Goal: Task Accomplishment & Management: Manage account settings

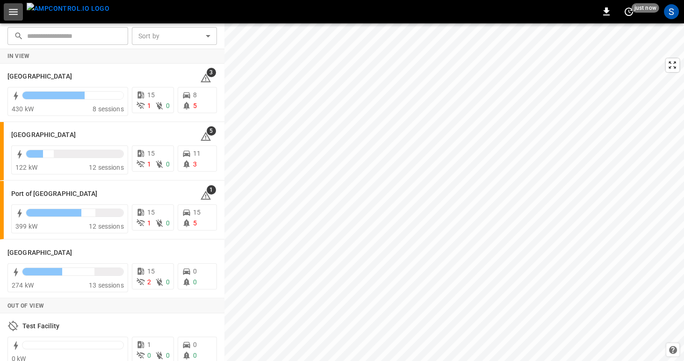
click at [10, 11] on icon "button" at bounding box center [13, 12] width 9 height 6
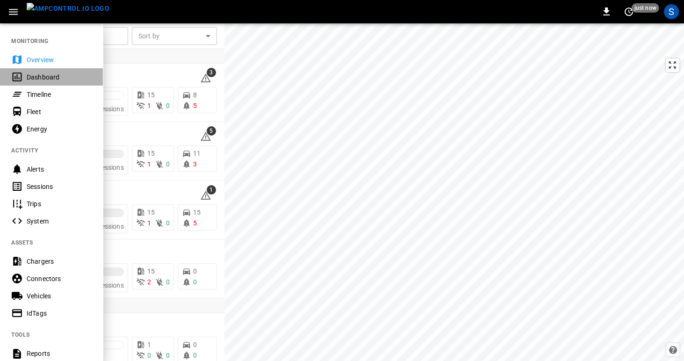
click at [34, 76] on div "Dashboard" at bounding box center [59, 76] width 65 height 9
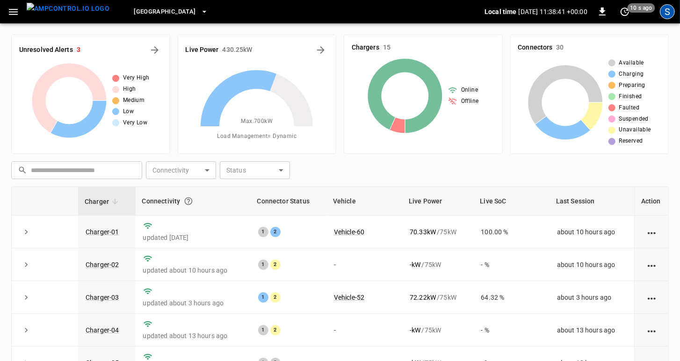
click at [670, 12] on div "S" at bounding box center [667, 11] width 15 height 15
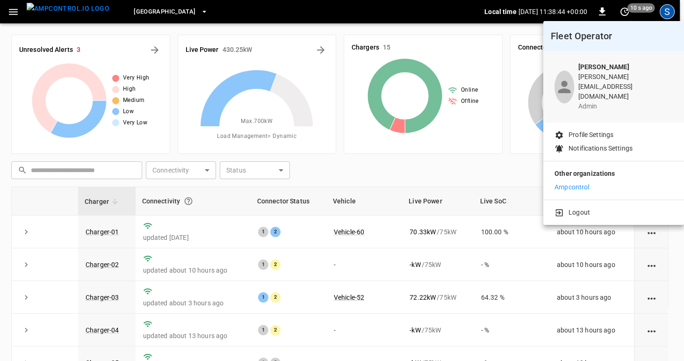
click at [598, 130] on p "Profile Settings" at bounding box center [591, 135] width 45 height 10
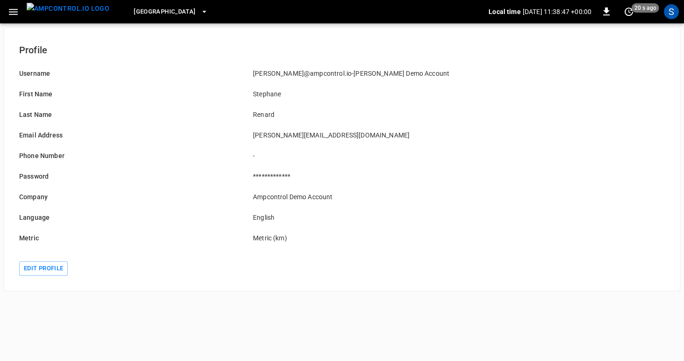
click at [31, 220] on label "Language" at bounding box center [34, 217] width 30 height 7
click at [29, 265] on button "Edit profile" at bounding box center [43, 268] width 49 height 14
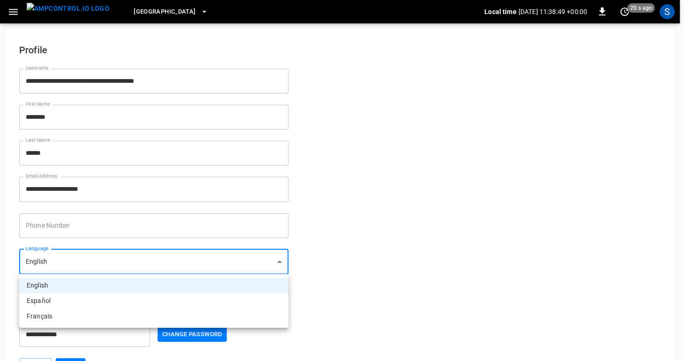
click at [209, 264] on body "**********" at bounding box center [342, 194] width 684 height 388
click at [183, 297] on li "Español" at bounding box center [153, 300] width 269 height 15
type input "**"
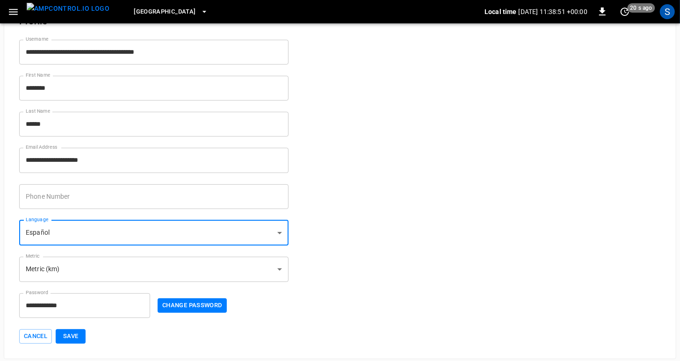
scroll to position [30, 0]
click at [72, 337] on button "Save" at bounding box center [71, 335] width 30 height 14
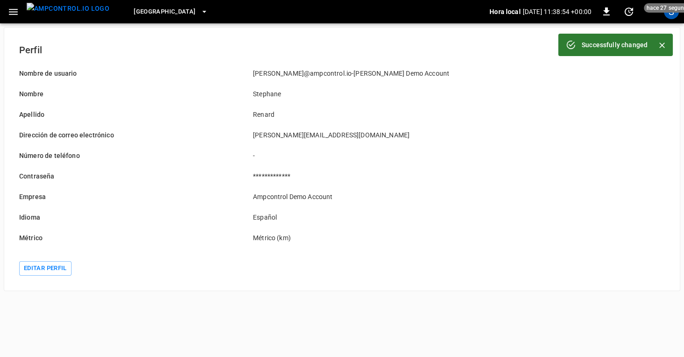
click at [13, 13] on icon "button" at bounding box center [13, 12] width 12 height 12
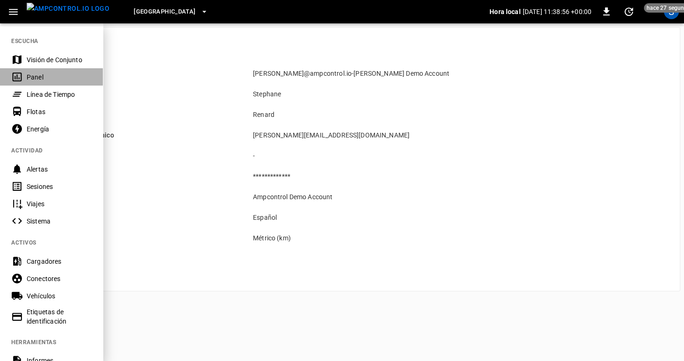
click at [38, 81] on div "Panel" at bounding box center [59, 76] width 65 height 9
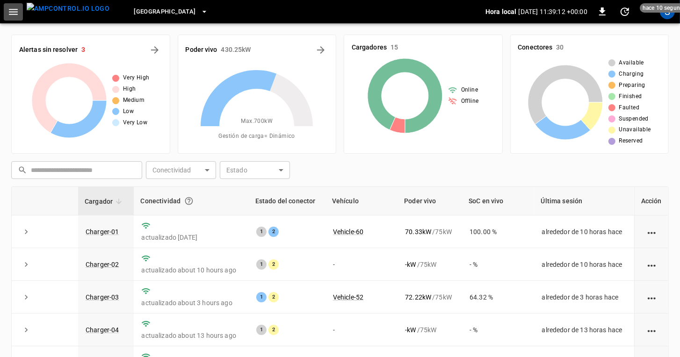
click at [12, 10] on icon "button" at bounding box center [13, 12] width 12 height 12
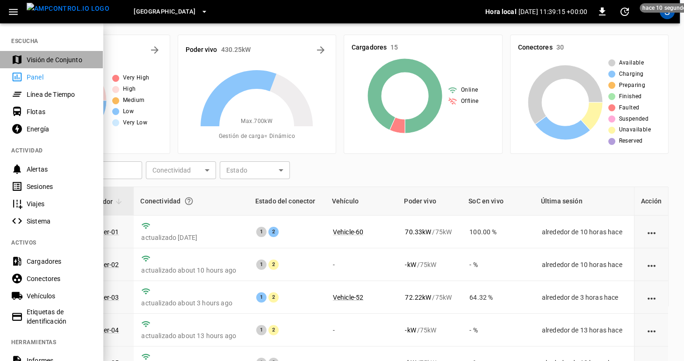
click at [34, 55] on div "Visión de Conjunto" at bounding box center [59, 59] width 65 height 9
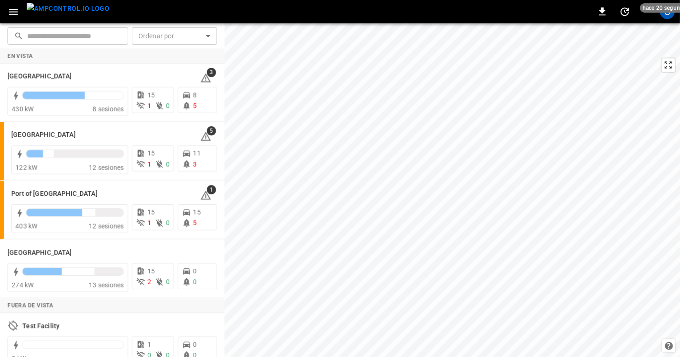
click at [223, 150] on div "​ ​ Ordenar por ​ Ordenar por En vista Frankfurt Depot 3 430 kW 8 sesiones 15 1…" at bounding box center [340, 190] width 680 height 334
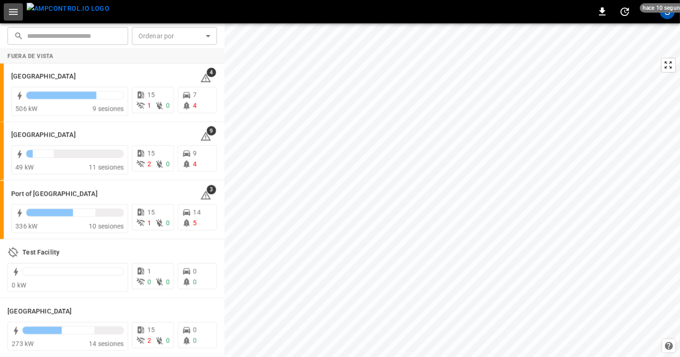
click at [18, 12] on icon "button" at bounding box center [13, 12] width 12 height 12
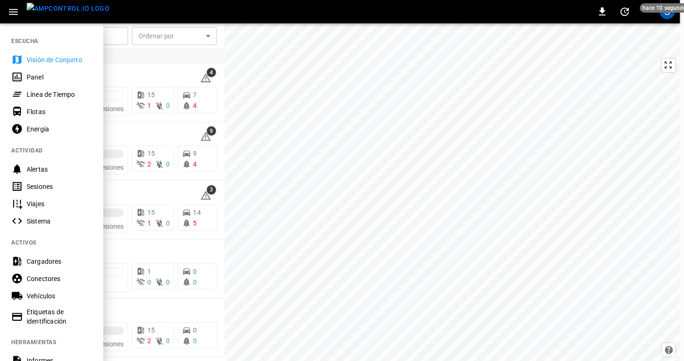
click at [32, 80] on div "Panel" at bounding box center [59, 76] width 65 height 9
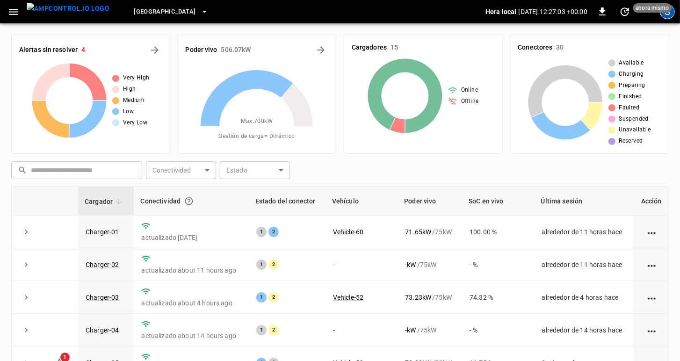
click at [671, 16] on div "S" at bounding box center [667, 11] width 15 height 15
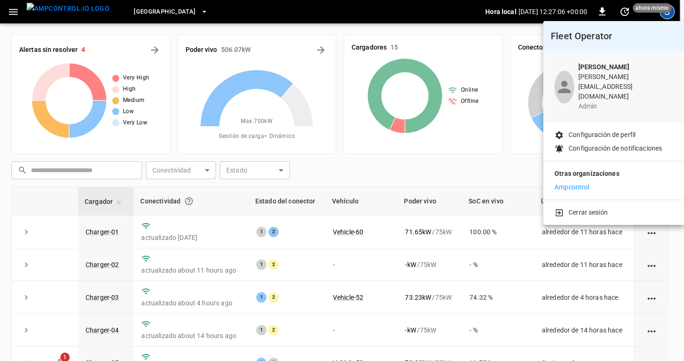
click at [601, 130] on p "Configuración de perfil" at bounding box center [602, 135] width 67 height 10
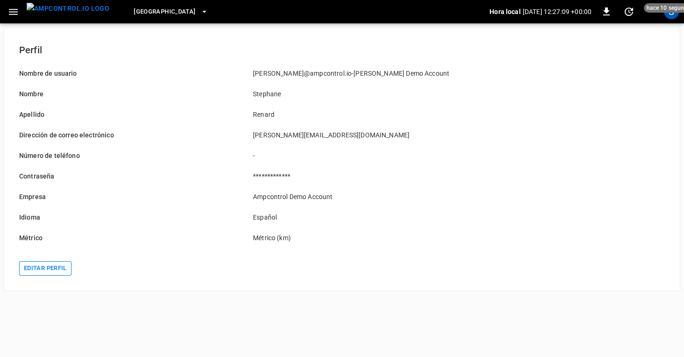
click at [45, 269] on button "Editar perfil" at bounding box center [45, 268] width 52 height 14
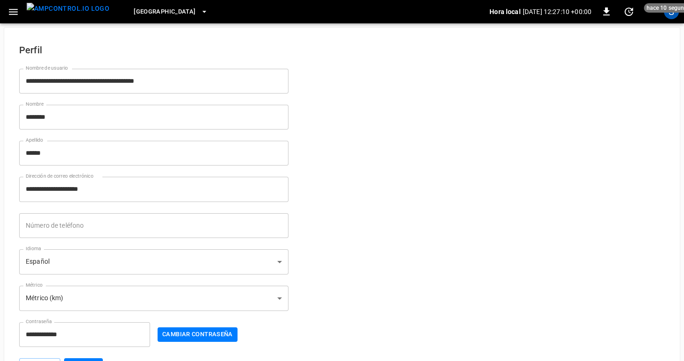
click at [98, 257] on body "**********" at bounding box center [342, 194] width 684 height 388
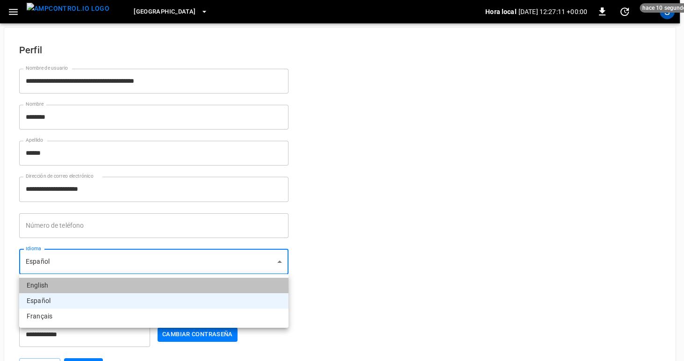
click at [85, 285] on li "English" at bounding box center [153, 285] width 269 height 15
type input "**"
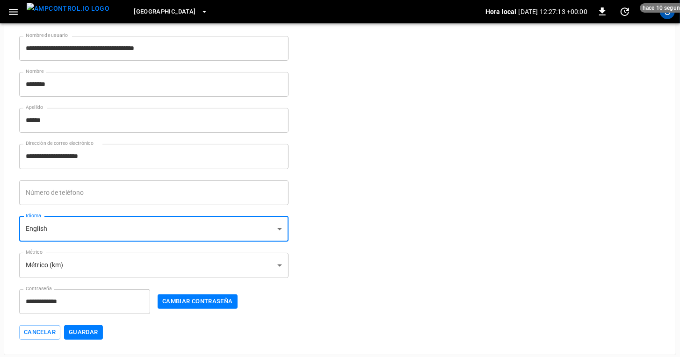
scroll to position [34, 0]
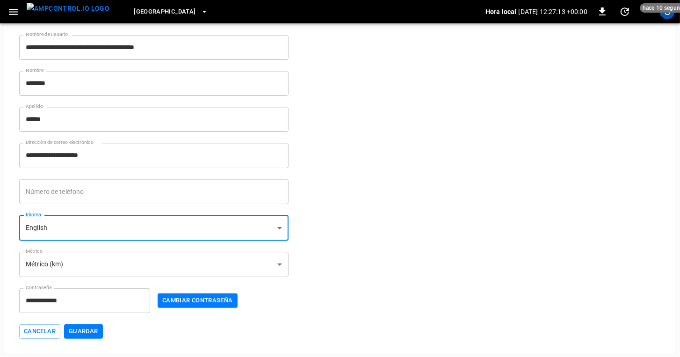
click at [94, 333] on button "Guardar" at bounding box center [83, 332] width 39 height 14
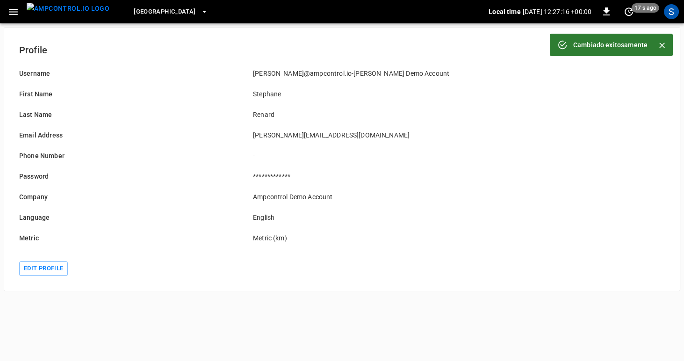
click at [14, 13] on icon "button" at bounding box center [13, 12] width 12 height 12
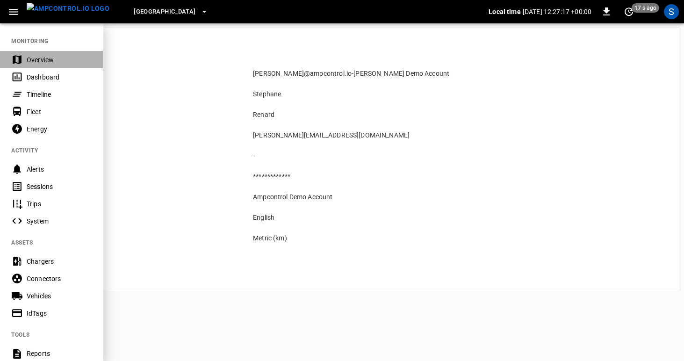
click at [33, 61] on div "Overview" at bounding box center [59, 59] width 65 height 9
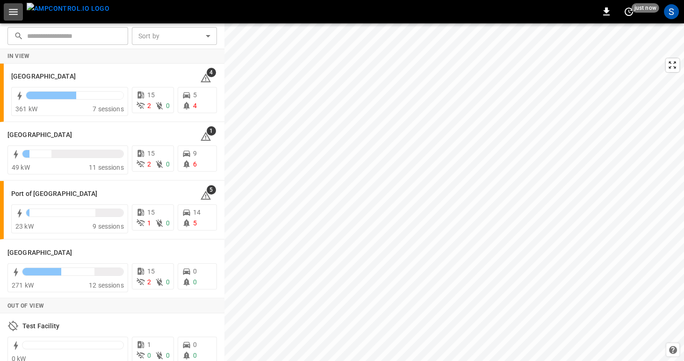
click at [10, 11] on icon "button" at bounding box center [13, 12] width 12 height 12
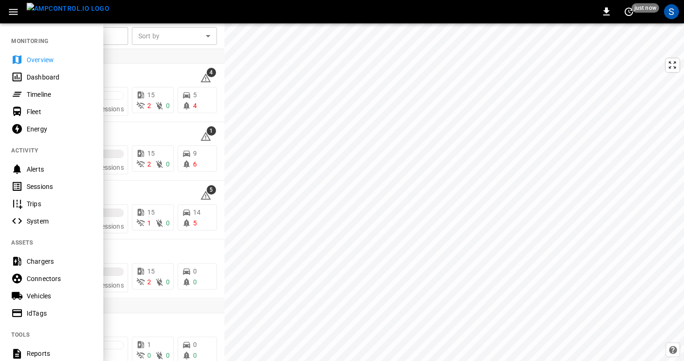
scroll to position [1, 0]
click at [671, 11] on div "S" at bounding box center [671, 11] width 15 height 15
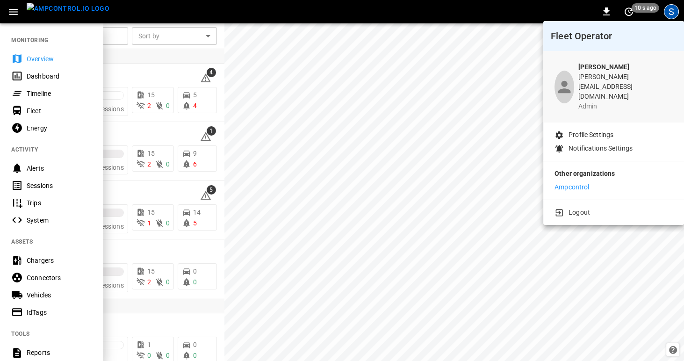
click at [601, 130] on p "Profile Settings" at bounding box center [591, 135] width 45 height 10
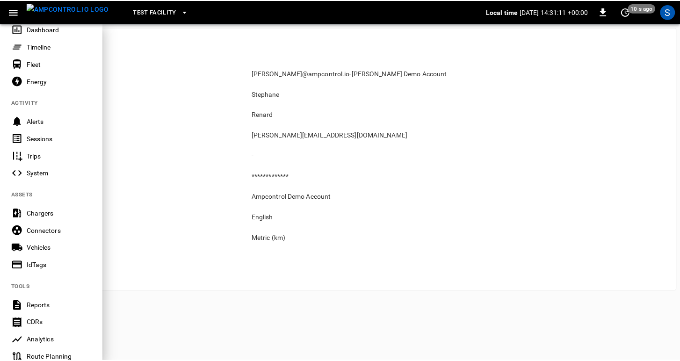
scroll to position [194, 0]
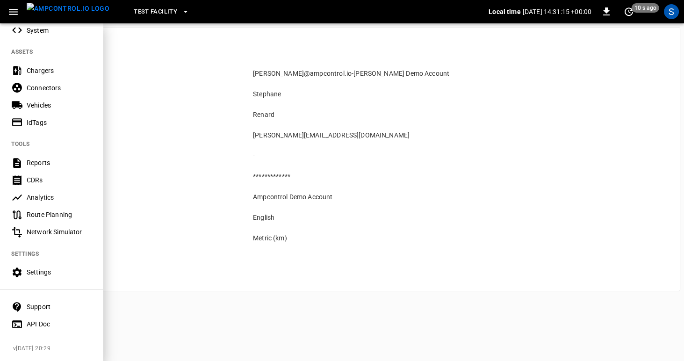
click at [30, 273] on div "Settings" at bounding box center [59, 272] width 65 height 9
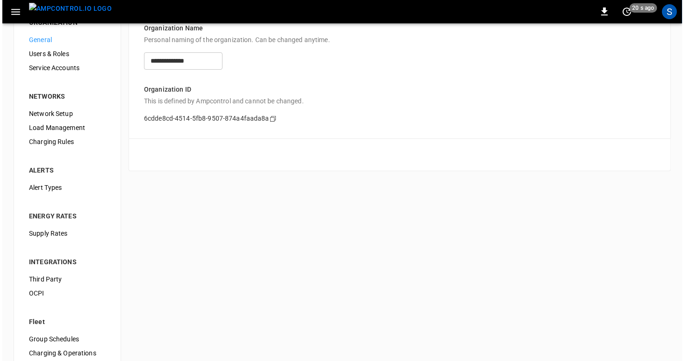
scroll to position [32, 0]
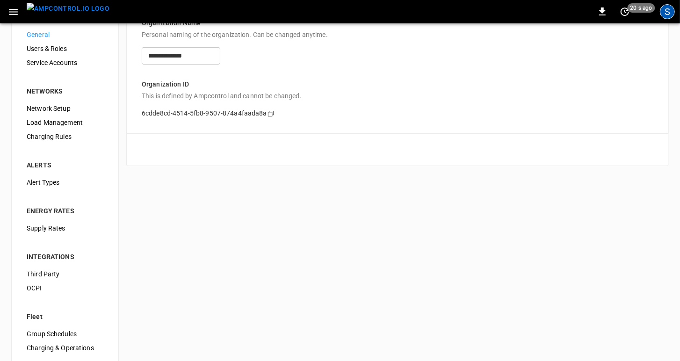
click at [668, 14] on div "S" at bounding box center [667, 11] width 15 height 15
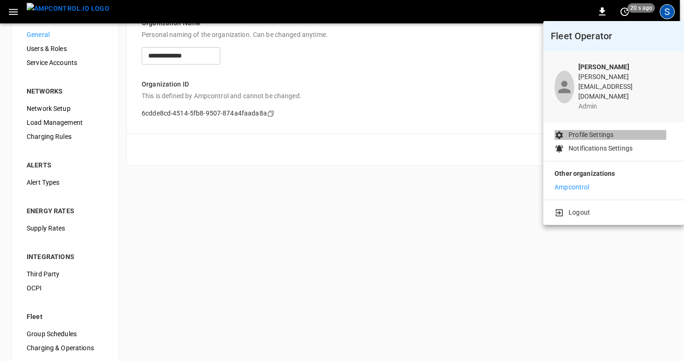
click at [592, 130] on p "Profile Settings" at bounding box center [591, 135] width 45 height 10
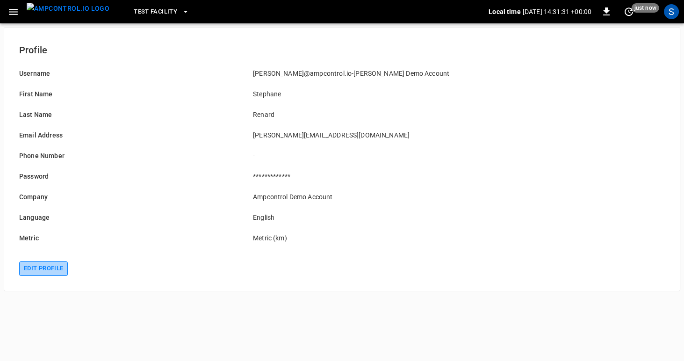
click at [40, 266] on button "Edit profile" at bounding box center [43, 268] width 49 height 14
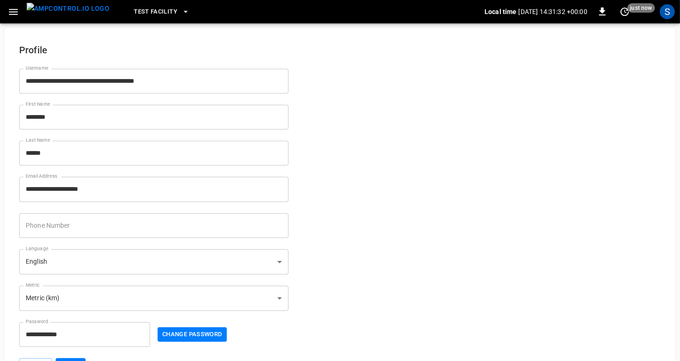
click at [147, 264] on body "**********" at bounding box center [340, 194] width 680 height 388
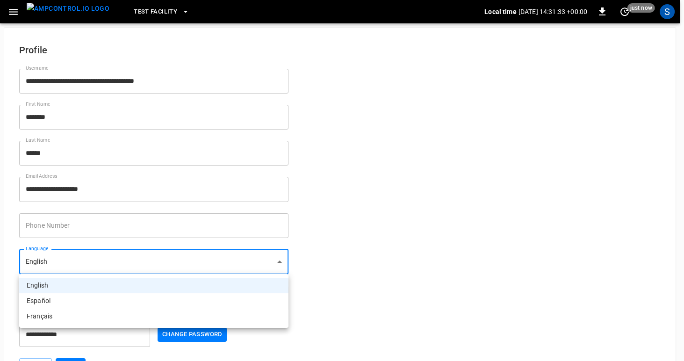
click at [116, 299] on li "Español" at bounding box center [153, 300] width 269 height 15
type input "**"
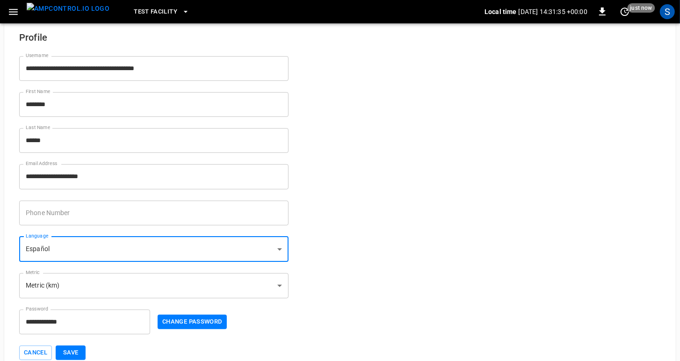
scroll to position [30, 0]
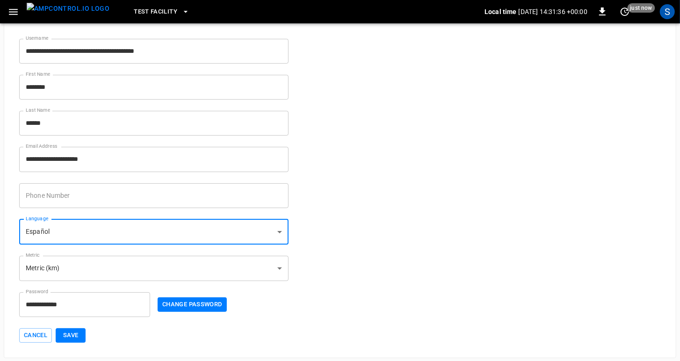
click at [72, 334] on button "Save" at bounding box center [71, 335] width 30 height 14
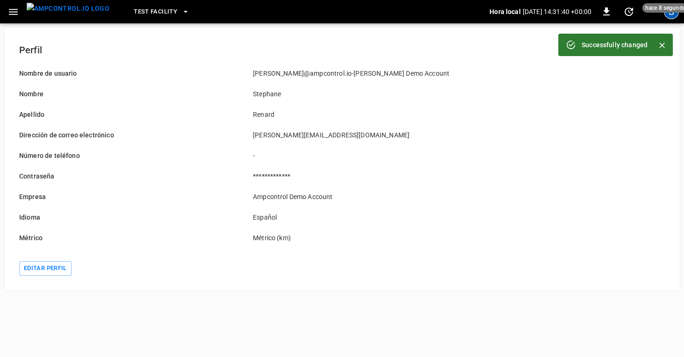
click at [669, 17] on div "S" at bounding box center [671, 11] width 15 height 15
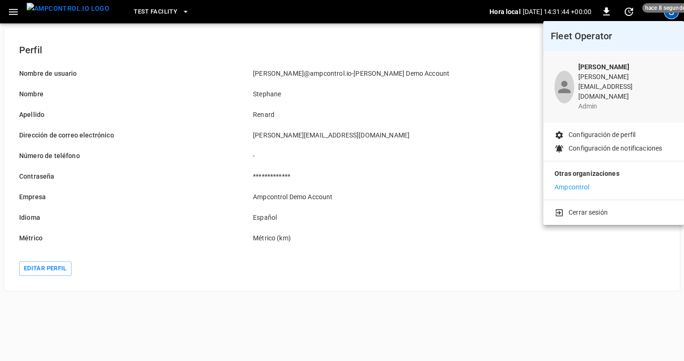
click at [591, 130] on p "Configuración de perfil" at bounding box center [602, 135] width 67 height 10
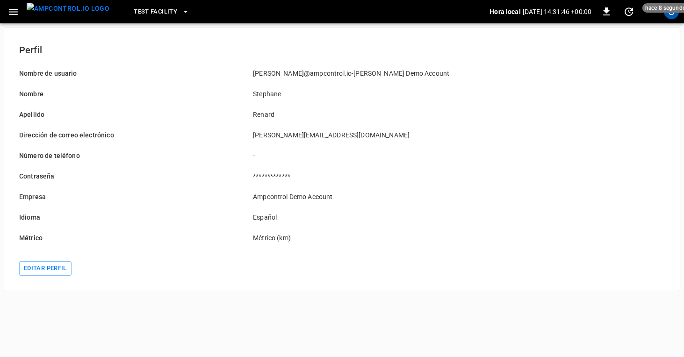
click at [13, 13] on icon "button" at bounding box center [13, 12] width 12 height 12
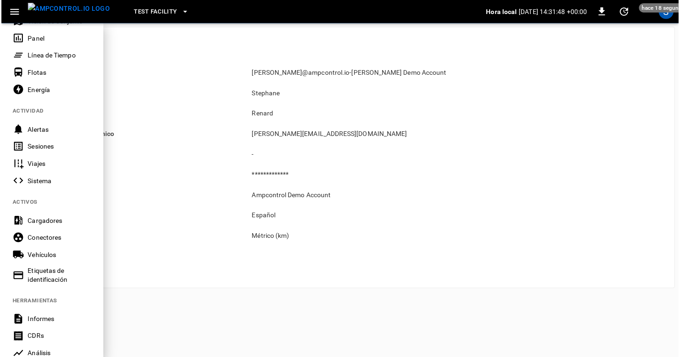
scroll to position [201, 0]
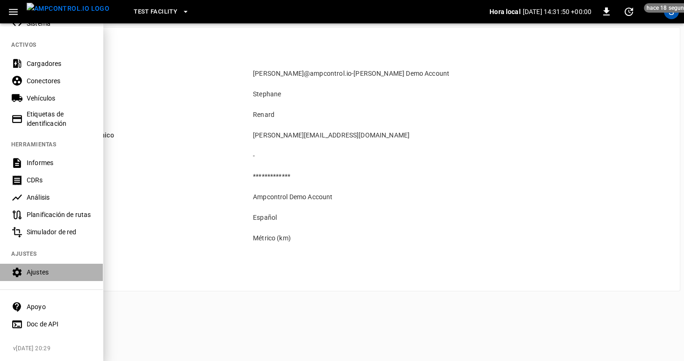
click at [34, 270] on div "Ajustes" at bounding box center [59, 272] width 65 height 9
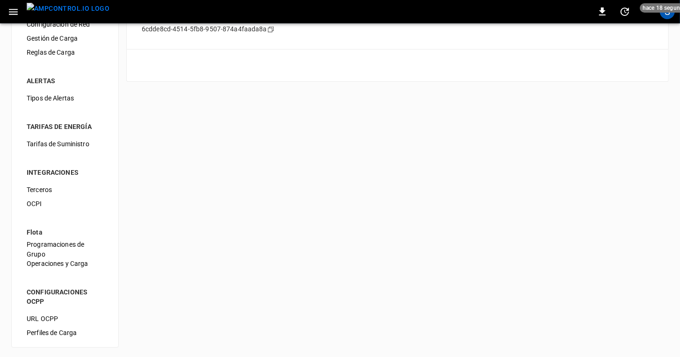
scroll to position [117, 0]
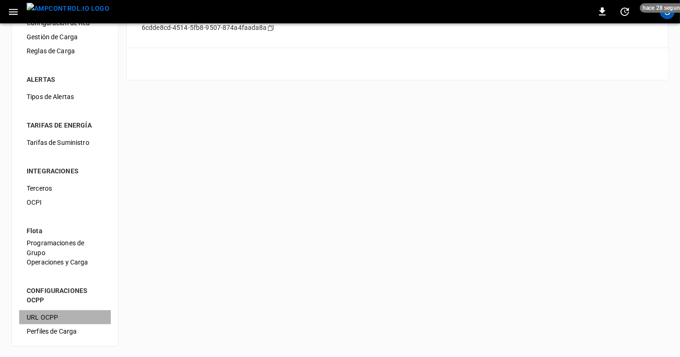
click at [43, 318] on span "URL OCPP" at bounding box center [65, 318] width 77 height 10
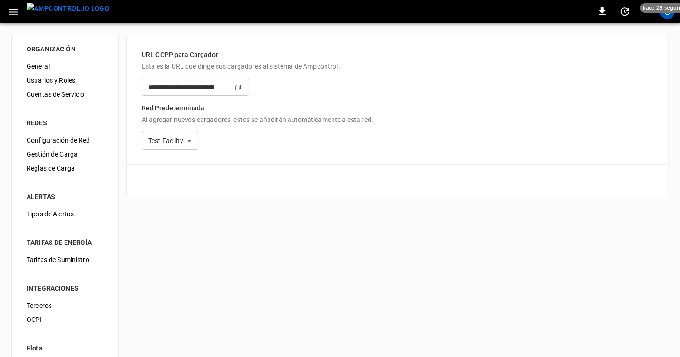
type input "**********"
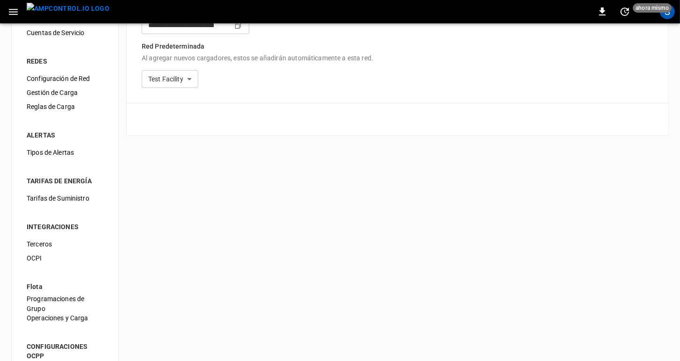
scroll to position [113, 0]
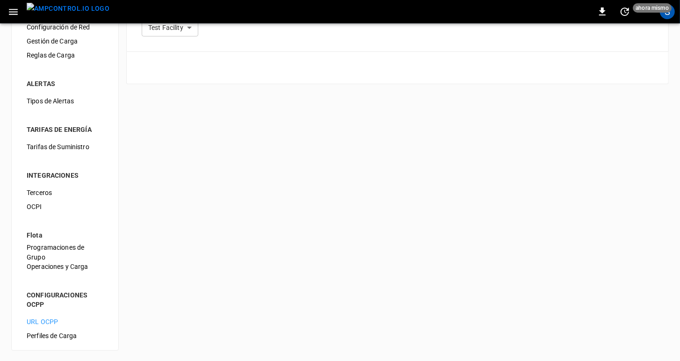
click at [36, 332] on span "Perfiles de Carga" at bounding box center [65, 336] width 77 height 10
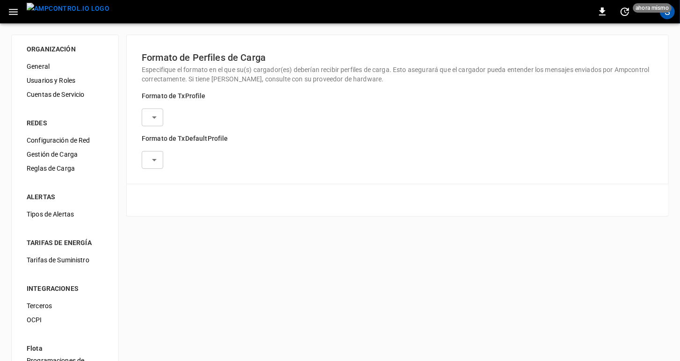
type input "**********"
click at [12, 10] on icon "button" at bounding box center [13, 12] width 12 height 12
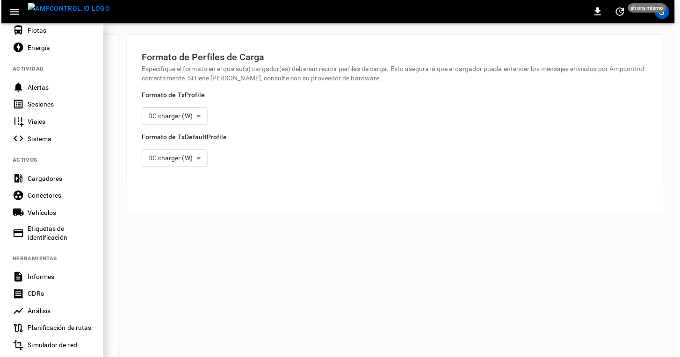
scroll to position [201, 0]
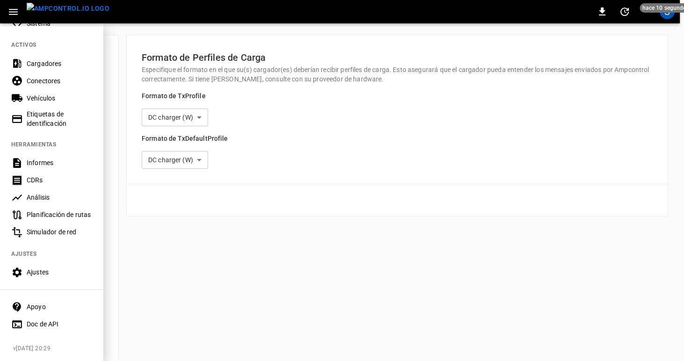
click at [36, 304] on div "Apoyo" at bounding box center [59, 306] width 65 height 9
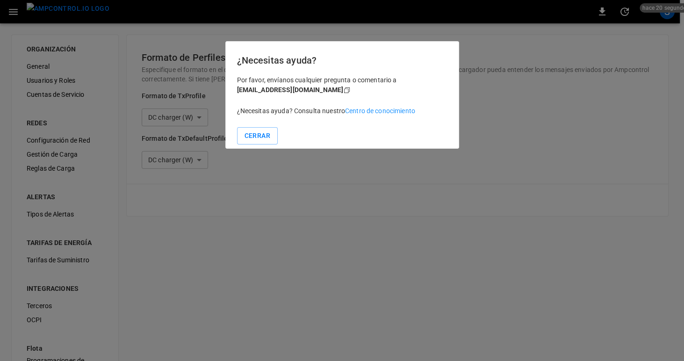
click at [368, 110] on link "Centro de conocimiento" at bounding box center [380, 110] width 70 height 7
click at [248, 134] on button "Cerrar" at bounding box center [257, 135] width 41 height 17
